Goal: Task Accomplishment & Management: Use online tool/utility

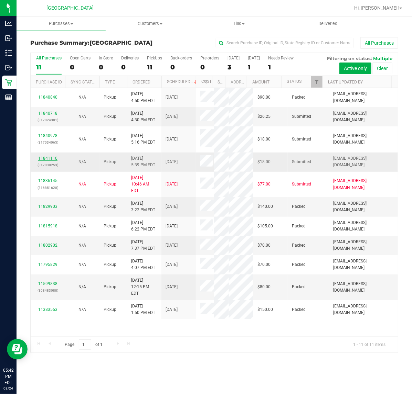
click at [43, 160] on link "11841110" at bounding box center [47, 158] width 19 height 5
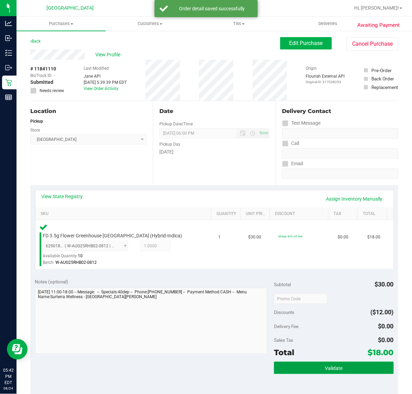
click at [340, 372] on button "Validate" at bounding box center [333, 368] width 119 height 12
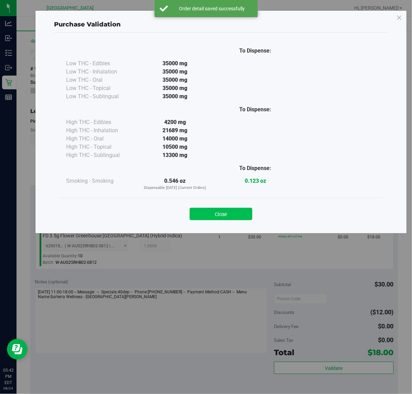
click at [228, 213] on button "Close" at bounding box center [220, 214] width 63 height 12
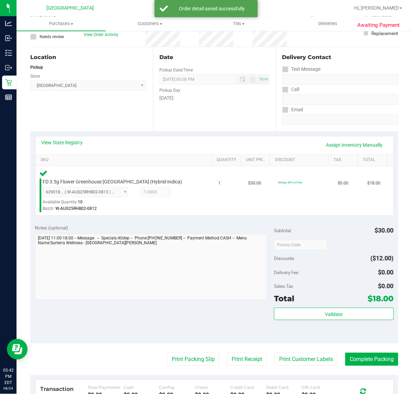
scroll to position [77, 0]
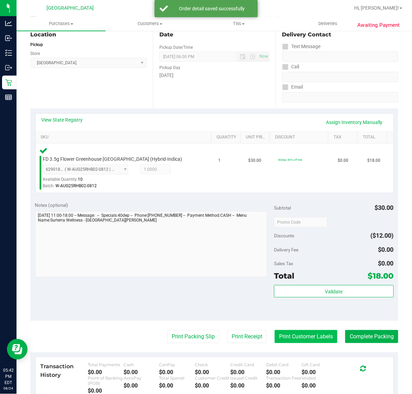
click at [309, 339] on button "Print Customer Labels" at bounding box center [305, 336] width 63 height 13
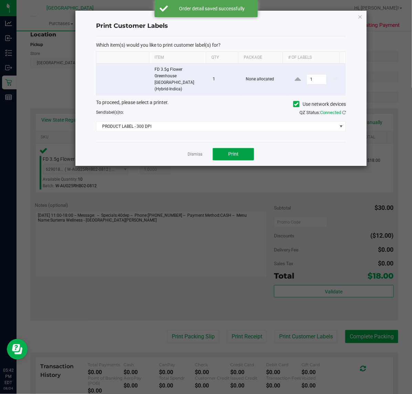
click at [235, 151] on span "Print" at bounding box center [233, 154] width 10 height 6
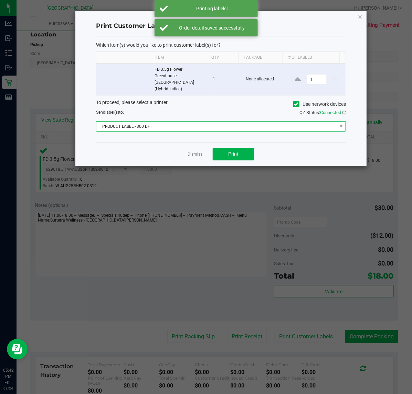
click at [219, 122] on span "PRODUCT LABEL - 300 DPI" at bounding box center [216, 127] width 240 height 10
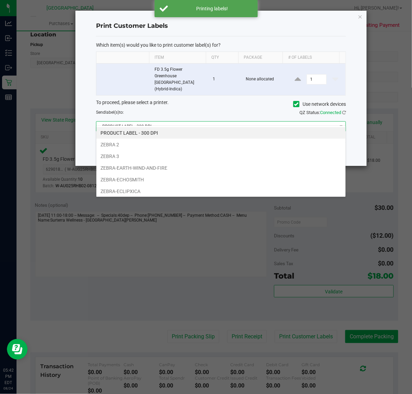
scroll to position [26, 0]
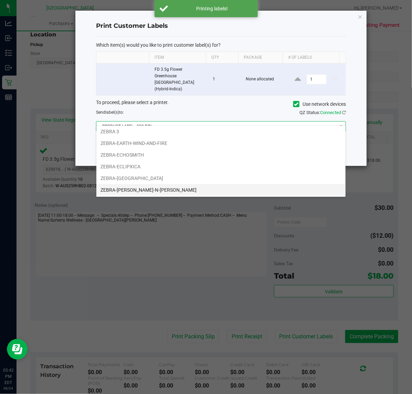
click at [168, 193] on li "ZEBRA-[PERSON_NAME]-N-[PERSON_NAME]" at bounding box center [220, 190] width 249 height 12
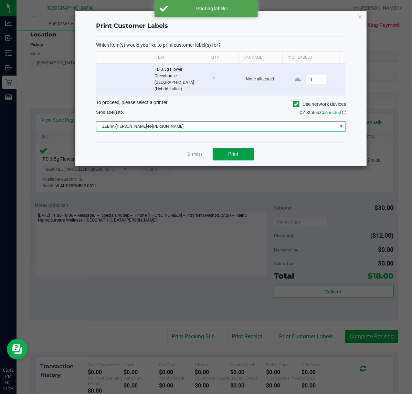
click at [239, 153] on button "Print" at bounding box center [232, 154] width 41 height 12
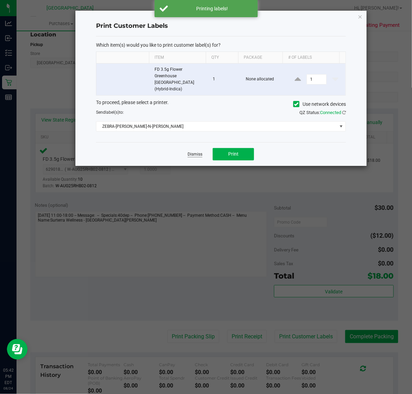
click at [194, 152] on link "Dismiss" at bounding box center [194, 155] width 15 height 6
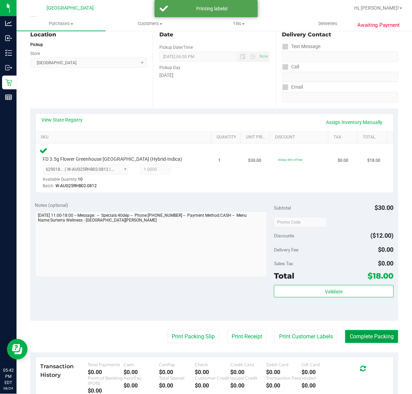
click at [356, 336] on button "Complete Packing" at bounding box center [371, 336] width 53 height 13
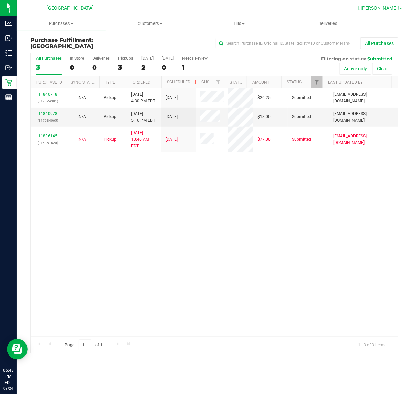
click at [386, 10] on span "Hi, [PERSON_NAME]!" at bounding box center [376, 8] width 45 height 6
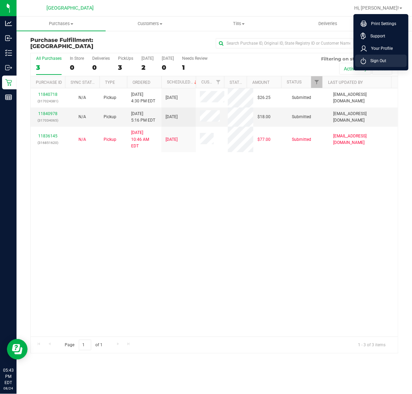
click at [379, 58] on span "Sign Out" at bounding box center [376, 60] width 20 height 7
